Goal: Information Seeking & Learning: Learn about a topic

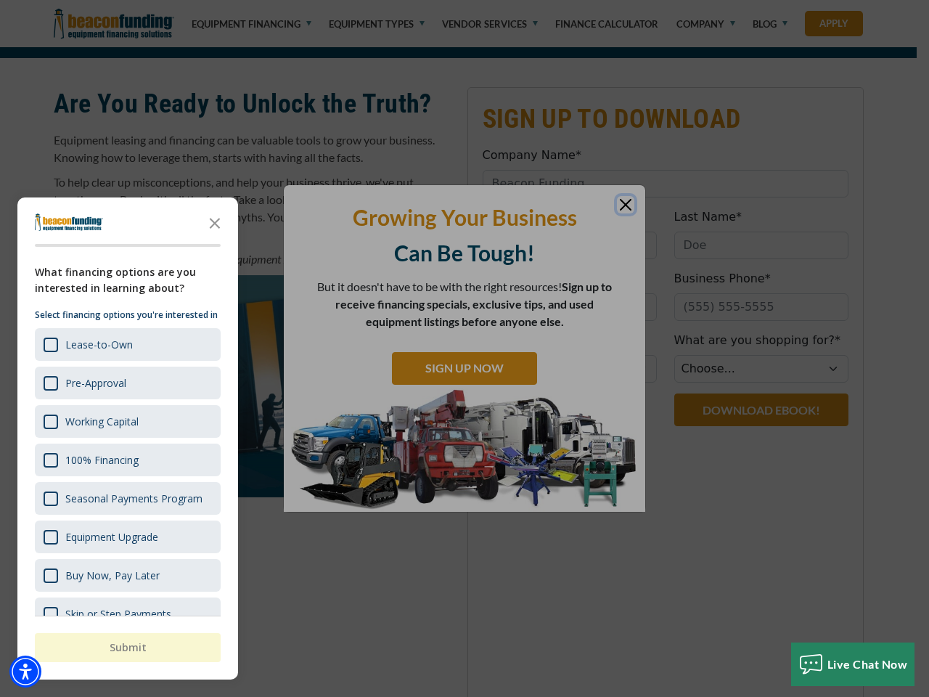
click at [465, 99] on div "button" at bounding box center [464, 348] width 929 height 697
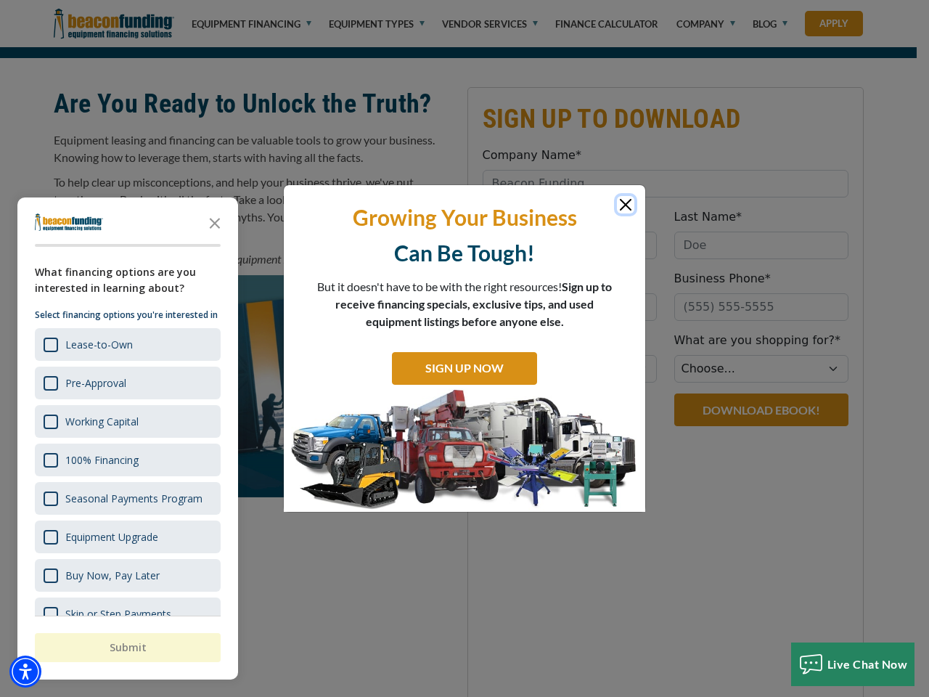
click at [25, 672] on img "Accessibility Menu" at bounding box center [25, 672] width 32 height 32
